Goal: Information Seeking & Learning: Find specific fact

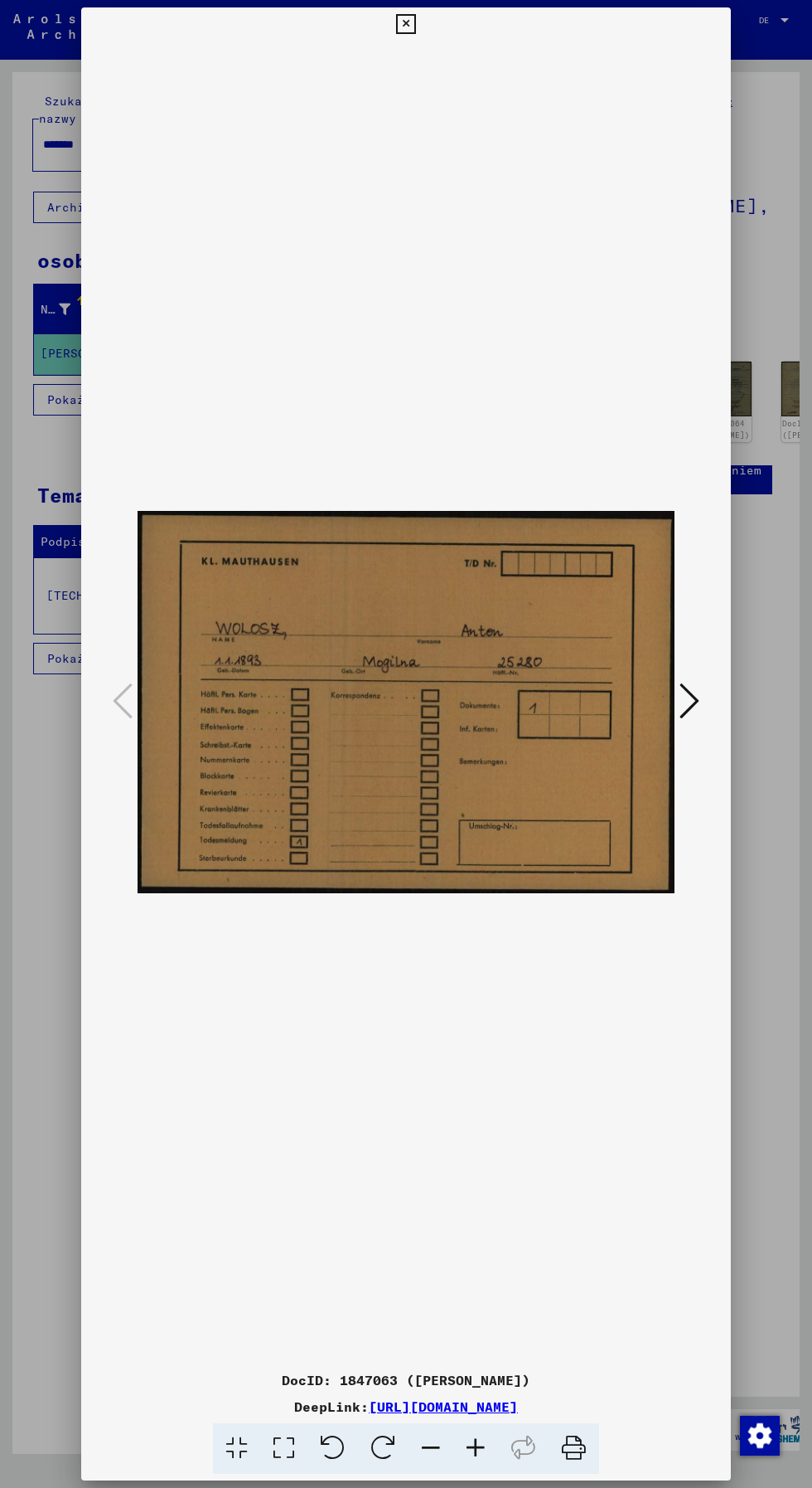
click at [750, 1132] on div at bounding box center [406, 744] width 812 height 1488
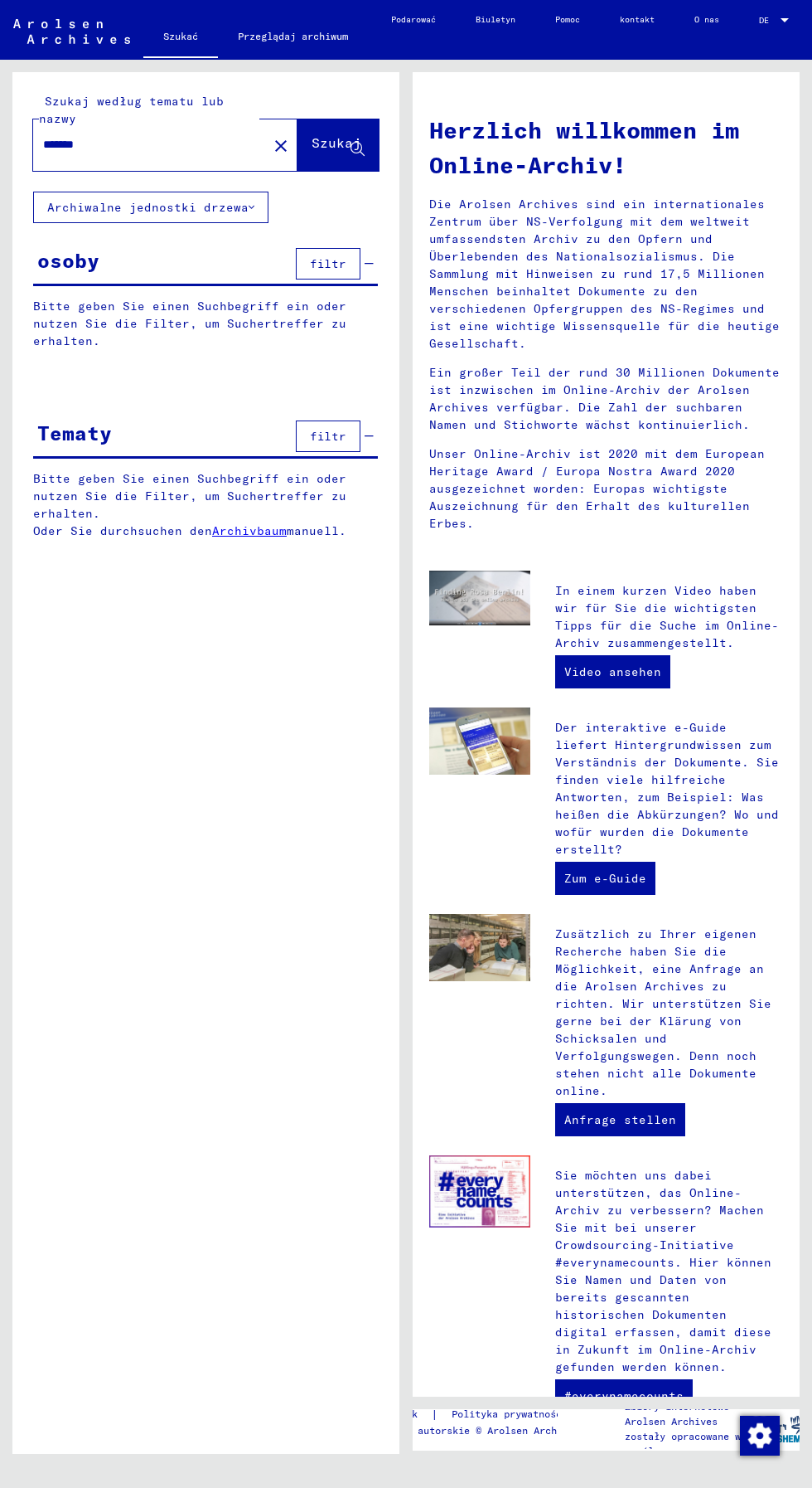
type input "**********"
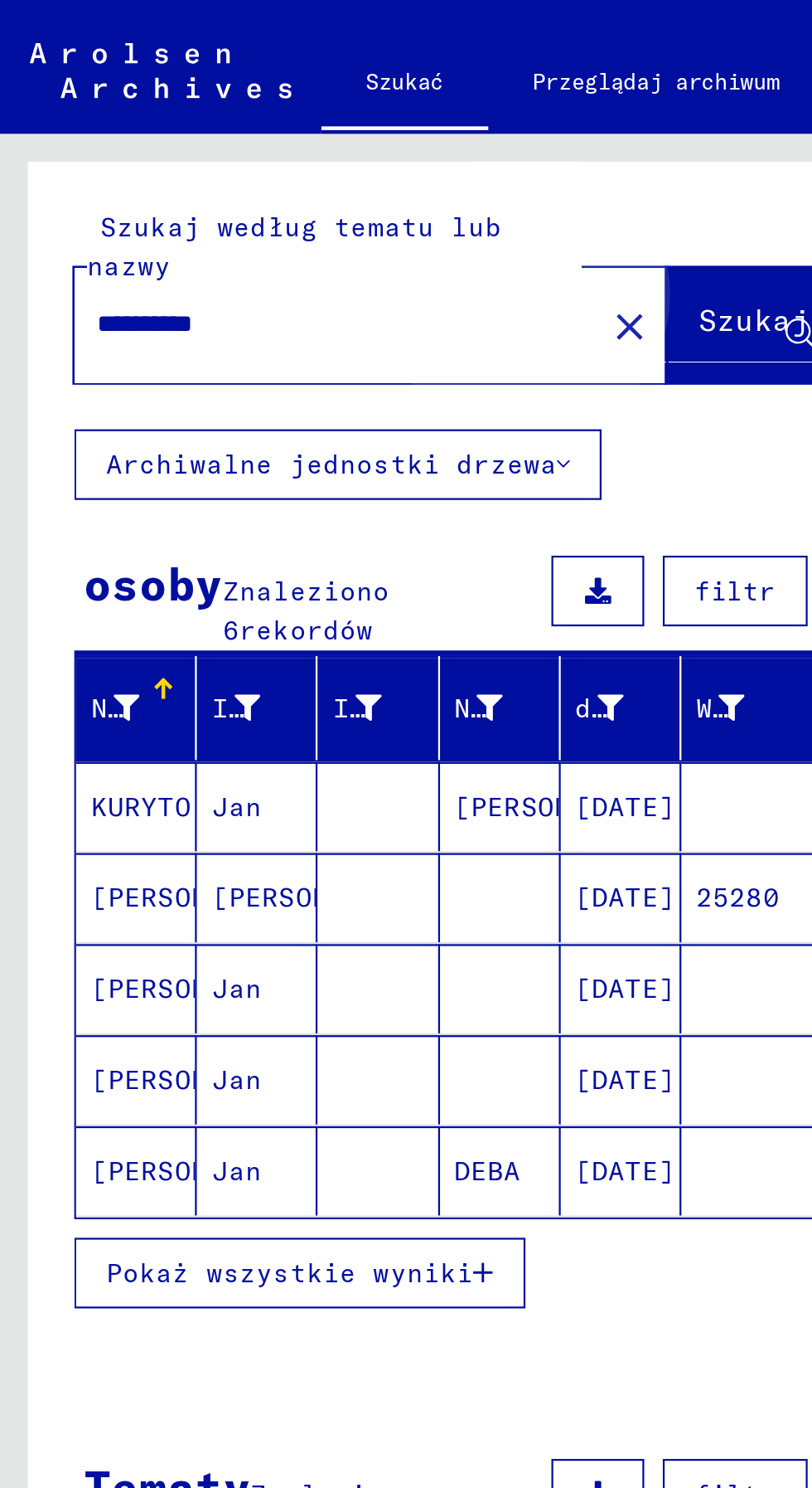
click at [312, 151] on font "Szukaj" at bounding box center [337, 144] width 50 height 16
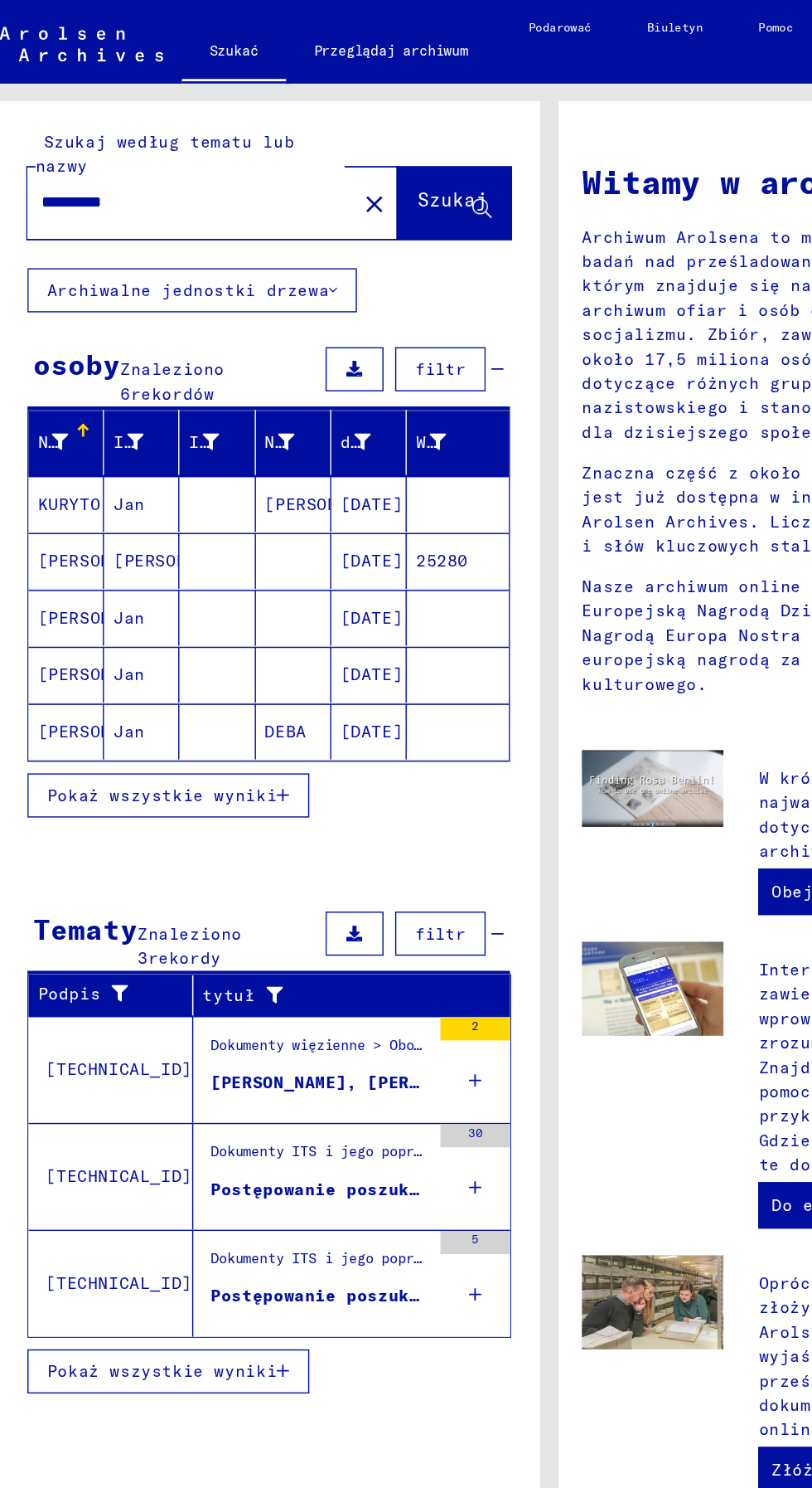
click at [51, 352] on font "KURYTO" at bounding box center [63, 359] width 45 height 15
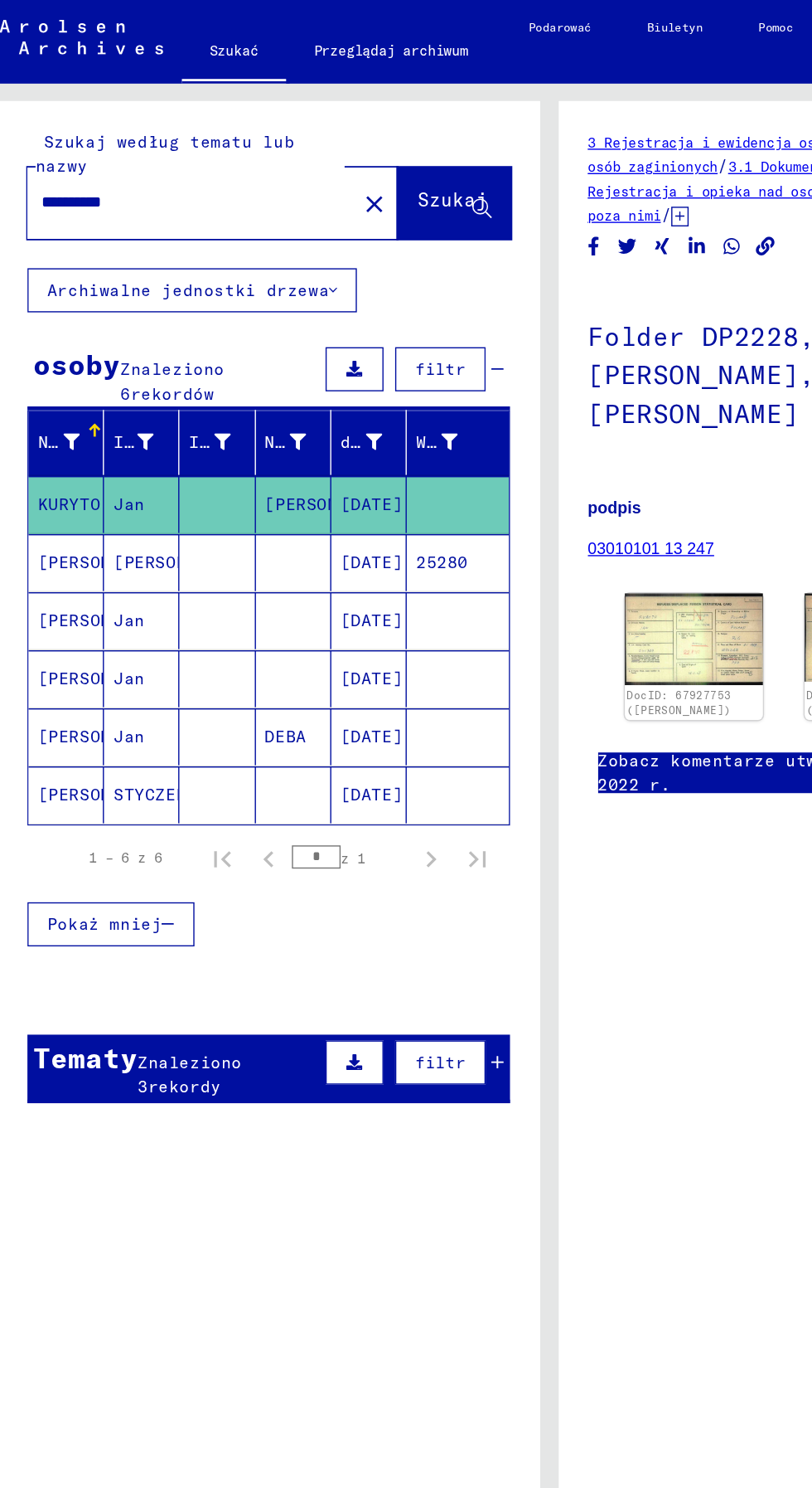
scroll to position [0, 11]
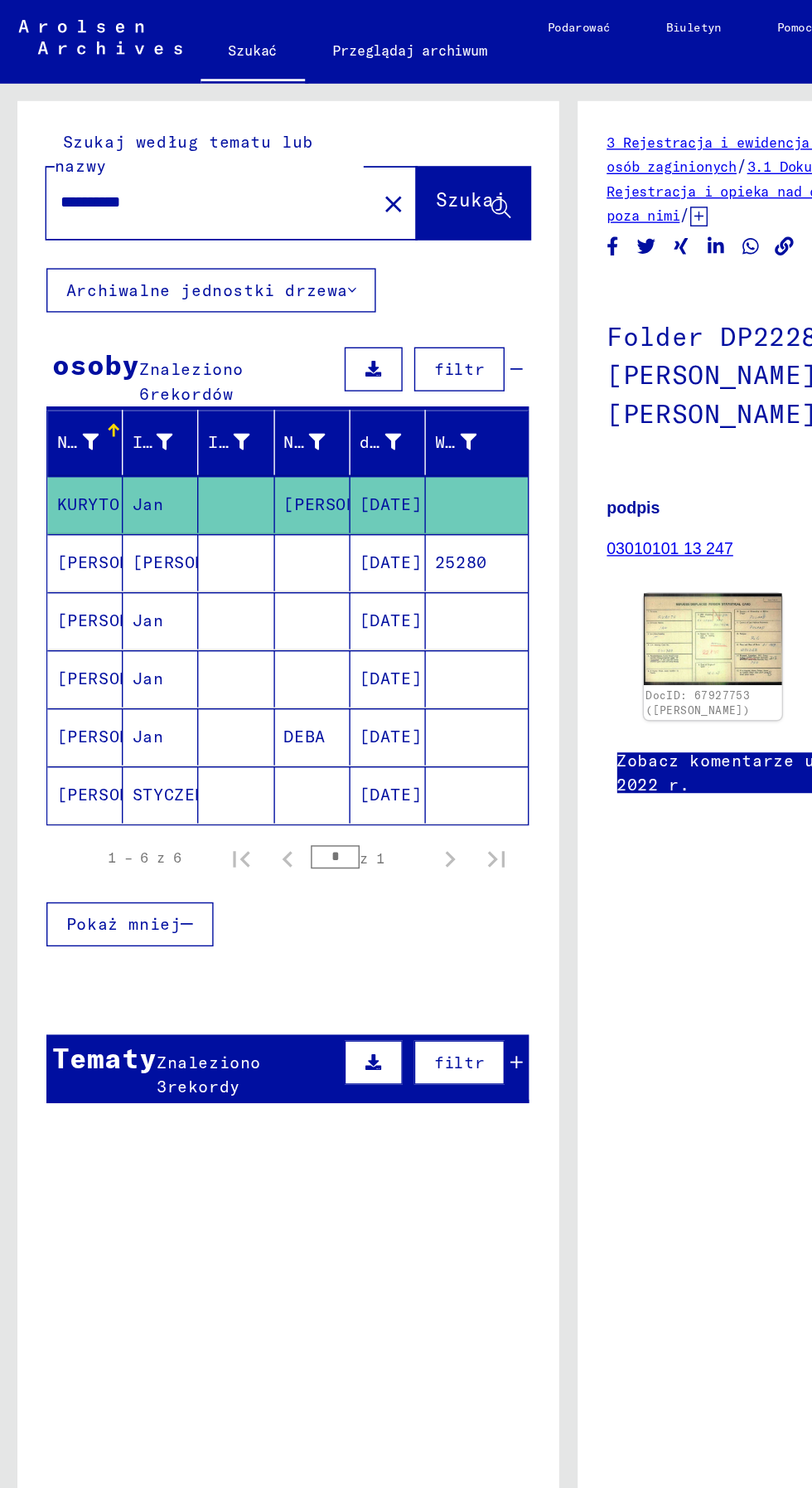
click at [52, 446] on font "[PERSON_NAME]" at bounding box center [89, 442] width 97 height 15
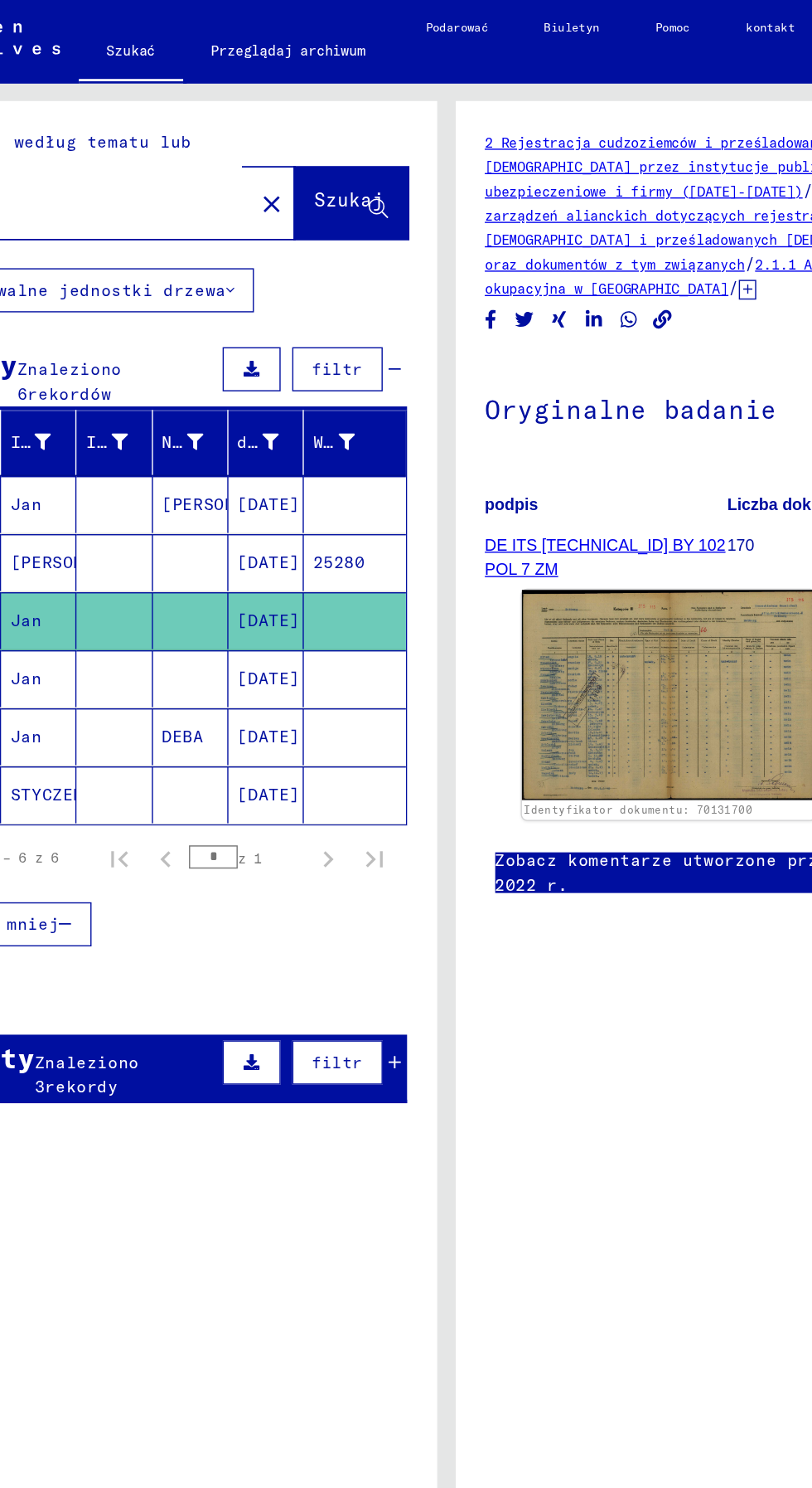
click at [101, 485] on font "Jan" at bounding box center [106, 484] width 22 height 15
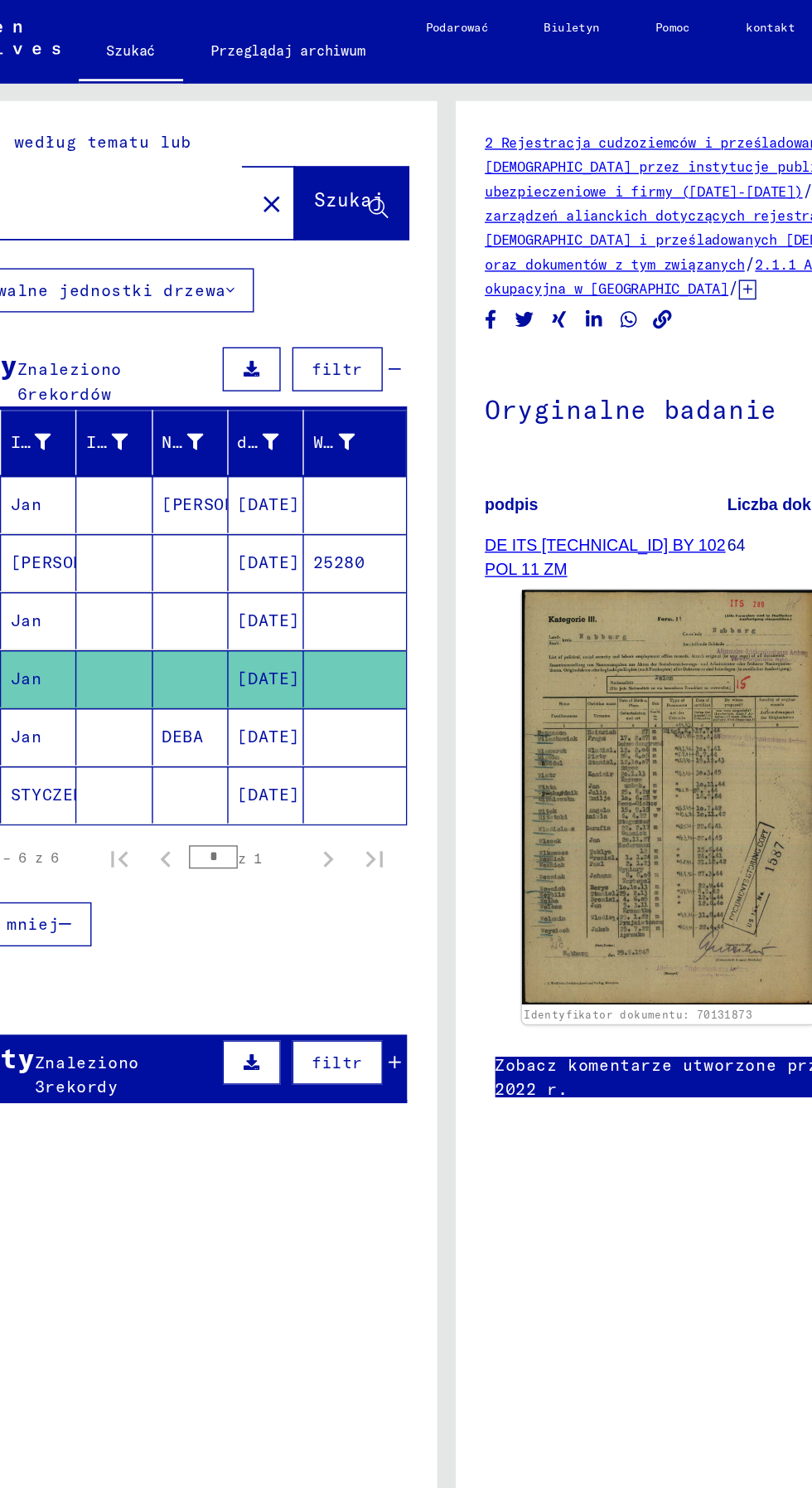
scroll to position [10, 11]
click at [113, 508] on mat-cell "Jan" at bounding box center [114, 525] width 54 height 40
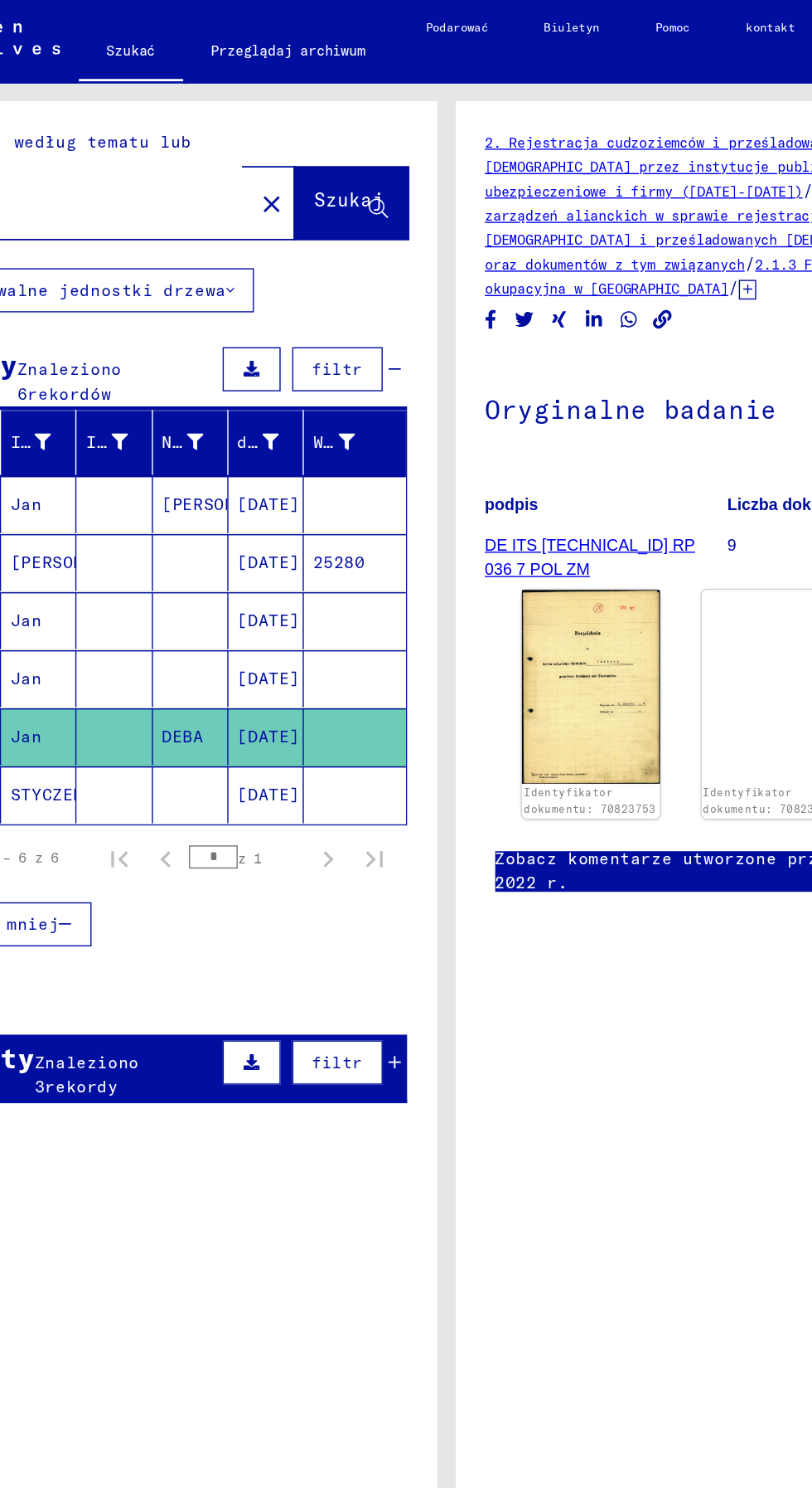
click at [124, 565] on mat-cell "STYCZEŃ" at bounding box center [114, 567] width 54 height 40
